Goal: Find specific page/section: Find specific page/section

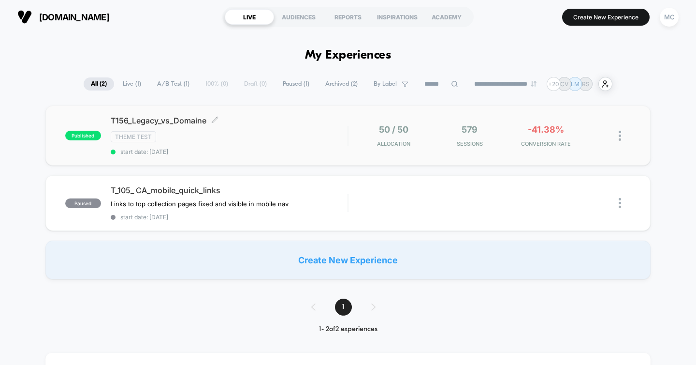
click at [293, 140] on div "Theme Test" at bounding box center [229, 136] width 237 height 11
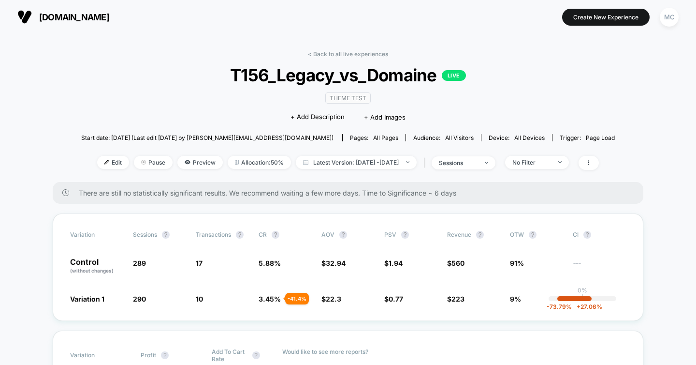
click at [474, 113] on div "Theme Test Click to edit experience details + Add Description + Add Images" at bounding box center [348, 107] width 320 height 44
click at [136, 103] on div "< Back to all live experiences T156_Legacy_vs_Domaine LIVE Theme Test Click to …" at bounding box center [348, 116] width 534 height 132
click at [184, 110] on div "< Back to all live experiences T156_Legacy_vs_Domaine LIVE Theme Test Click to …" at bounding box center [348, 116] width 534 height 132
click at [185, 109] on div "< Back to all live experiences T156_Legacy_vs_Domaine LIVE Theme Test Click to …" at bounding box center [348, 116] width 534 height 132
click at [484, 63] on div "< Back to all live experiences T156_Legacy_vs_Domaine LIVE Theme Test Click to …" at bounding box center [348, 116] width 534 height 132
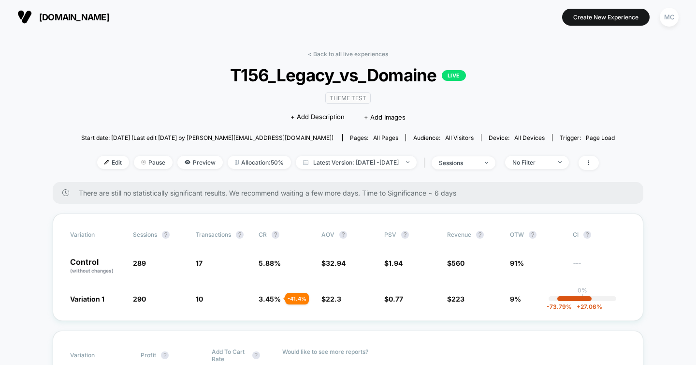
click at [193, 57] on div "< Back to all live experiences T156_Legacy_vs_Domaine LIVE Theme Test Click to …" at bounding box center [348, 116] width 534 height 132
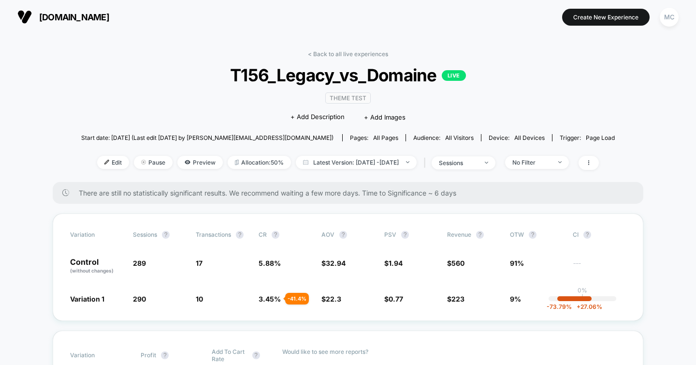
click at [287, 31] on div "[DOMAIN_NAME] [URL][DOMAIN_NAME] Create New Experience MC" at bounding box center [348, 17] width 696 height 34
click at [436, 24] on section at bounding box center [348, 17] width 218 height 24
click at [180, 93] on div "< Back to all live experiences T156_Legacy_vs_Domaine LIVE Theme Test Click to …" at bounding box center [348, 116] width 534 height 132
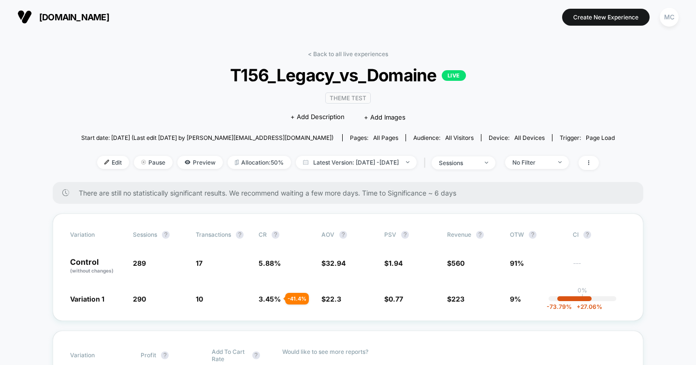
click at [496, 100] on div "Theme Test Click to edit experience details + Add Description + Add Images" at bounding box center [348, 107] width 320 height 44
click at [428, 108] on div "Theme Test Click to edit experience details + Add Description + Add Images" at bounding box center [348, 107] width 320 height 44
click at [487, 100] on div "Theme Test Click to edit experience details + Add Description + Add Images" at bounding box center [348, 107] width 320 height 44
